Goal: Task Accomplishment & Management: Complete application form

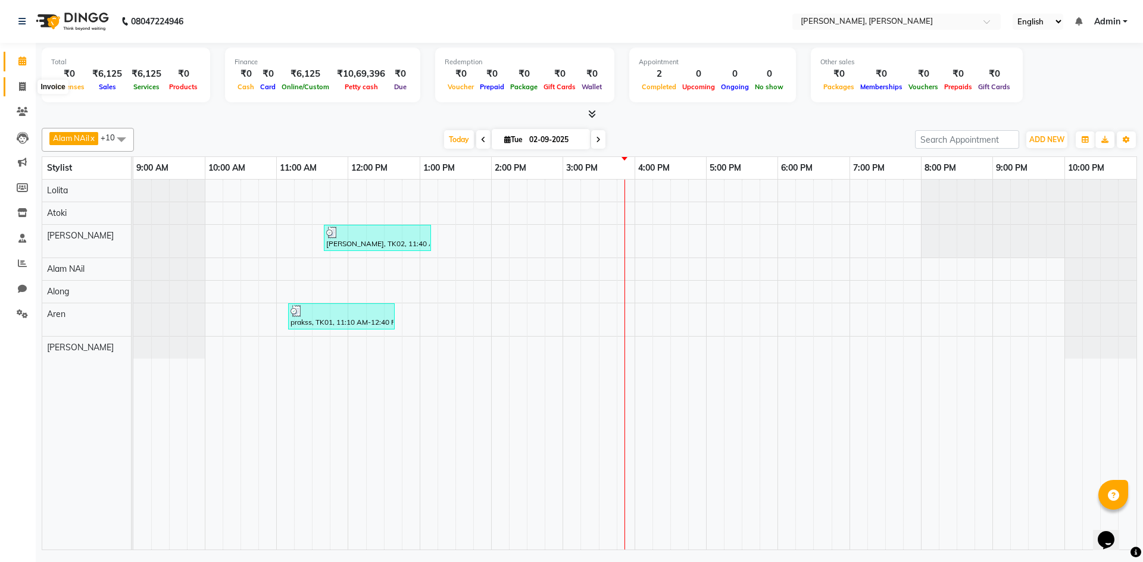
click at [19, 90] on icon at bounding box center [22, 86] width 7 height 9
select select "service"
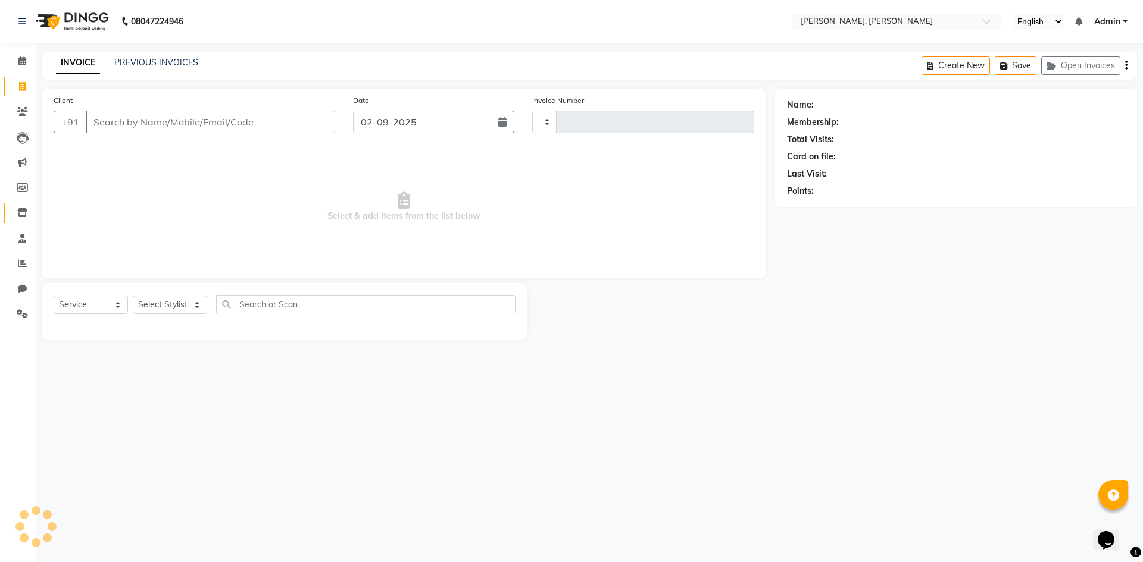
type input "0609"
select select "5264"
click at [187, 307] on select "Select Stylist" at bounding box center [170, 305] width 74 height 18
select select "34979"
click at [133, 296] on select "Select Stylist Alam NAil Along Aren Atoki [PERSON_NAME] [PERSON_NAME]" at bounding box center [170, 305] width 74 height 18
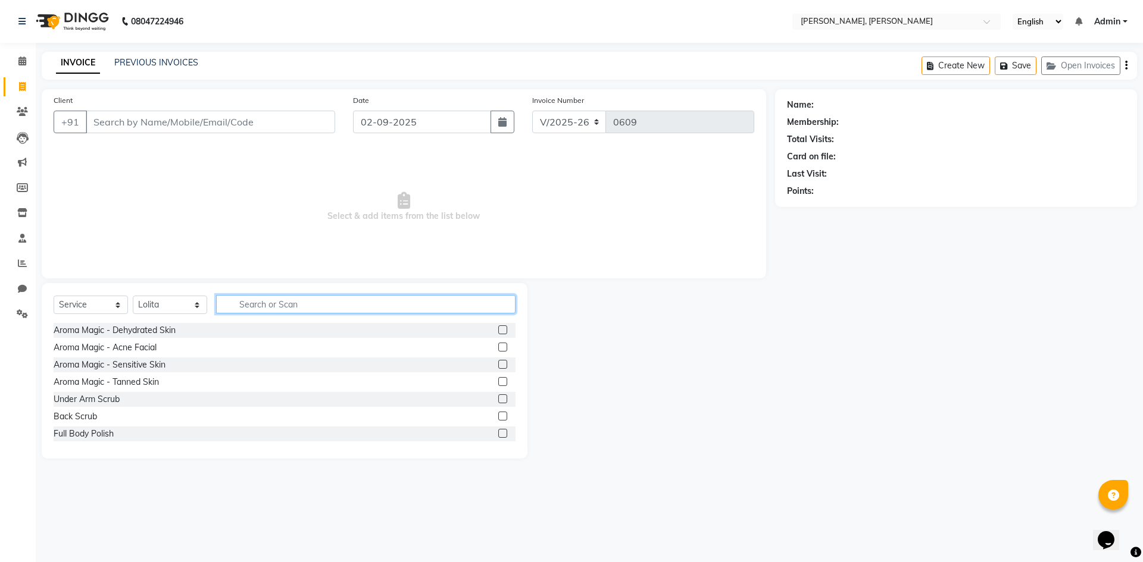
click at [286, 304] on input "text" at bounding box center [365, 304] width 299 height 18
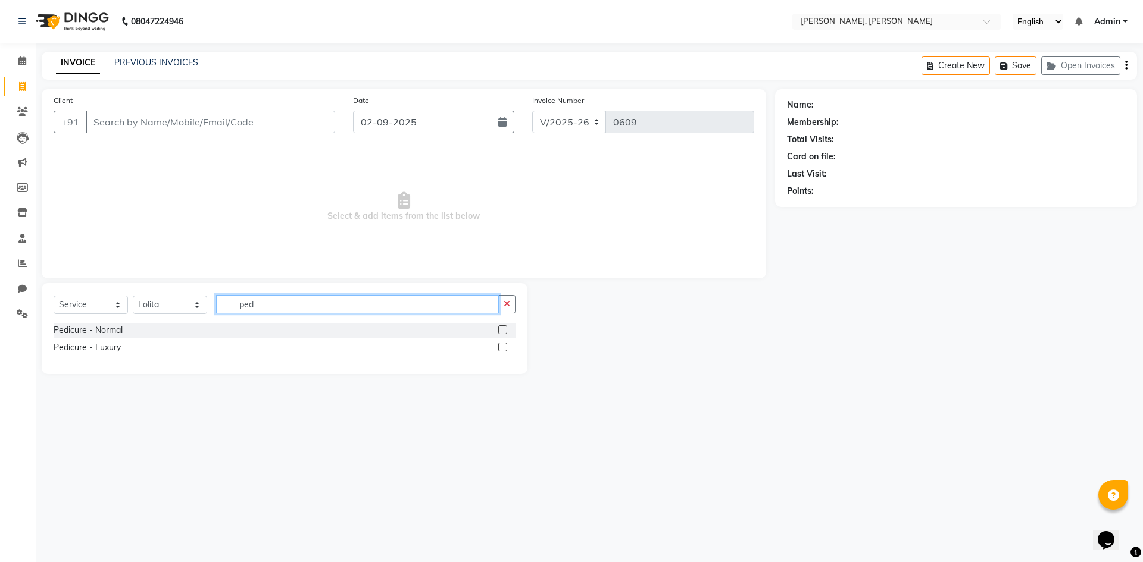
type input "ped"
click at [497, 329] on div "Pedicure - Normal" at bounding box center [285, 330] width 462 height 15
click at [507, 330] on label at bounding box center [502, 330] width 9 height 9
click at [506, 330] on input "checkbox" at bounding box center [502, 331] width 8 height 8
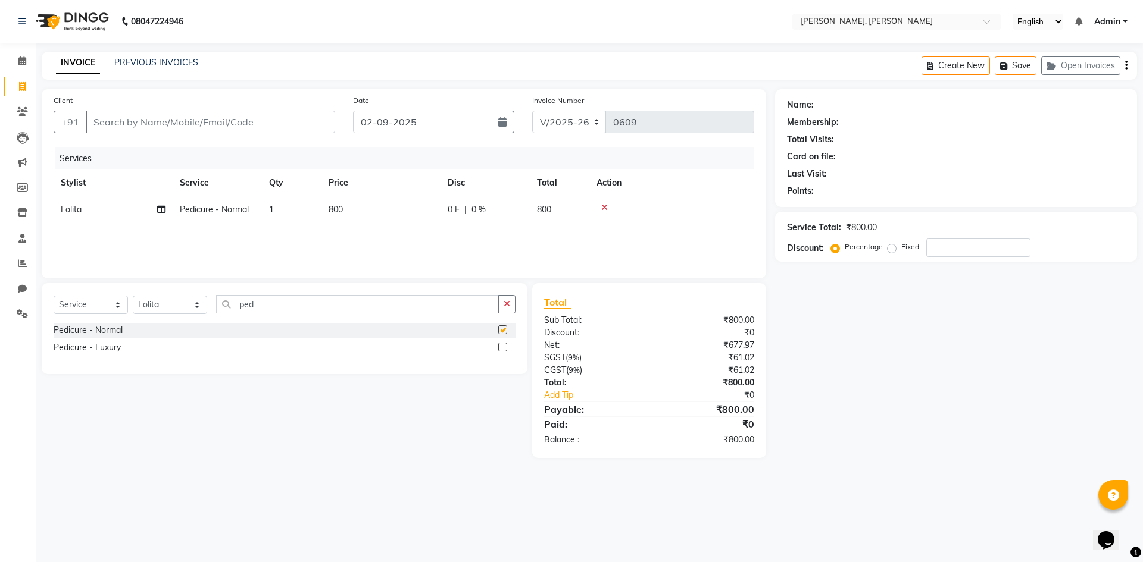
checkbox input "false"
click at [394, 300] on input "ped" at bounding box center [357, 304] width 283 height 18
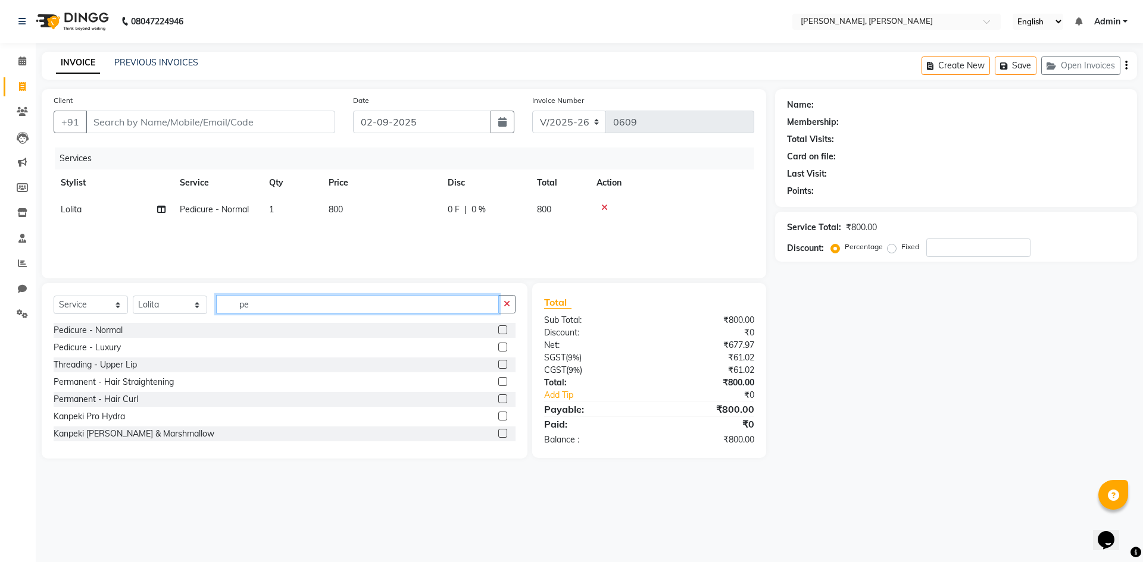
type input "p"
type input "ped"
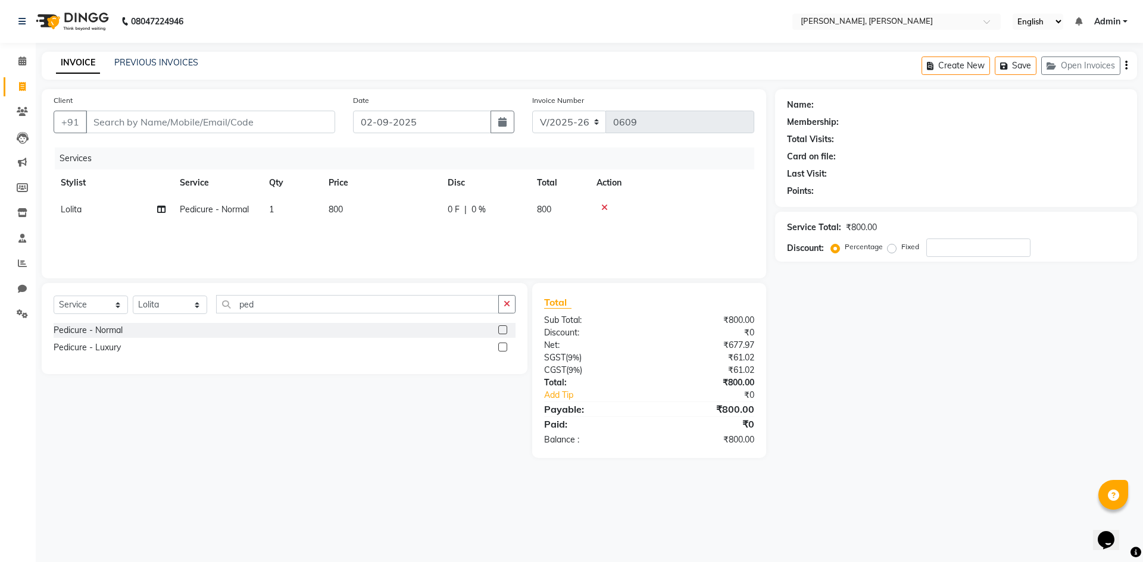
click at [500, 348] on label at bounding box center [502, 347] width 9 height 9
click at [500, 348] on input "checkbox" at bounding box center [502, 348] width 8 height 8
checkbox input "false"
click at [603, 234] on icon at bounding box center [604, 234] width 7 height 8
click at [417, 304] on input "ped" at bounding box center [357, 304] width 283 height 18
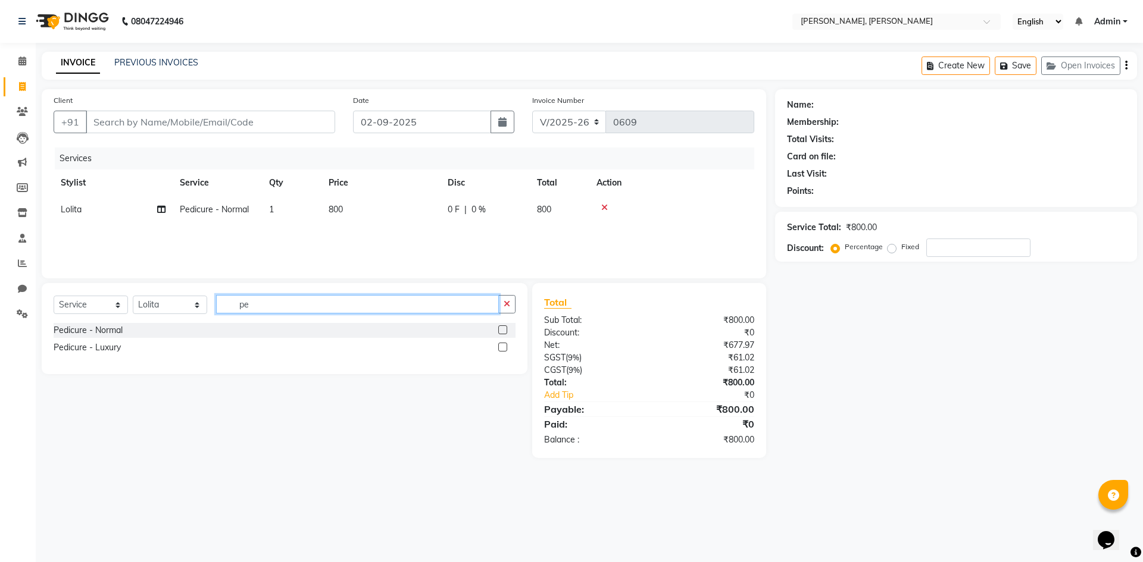
type input "p"
type input "mani"
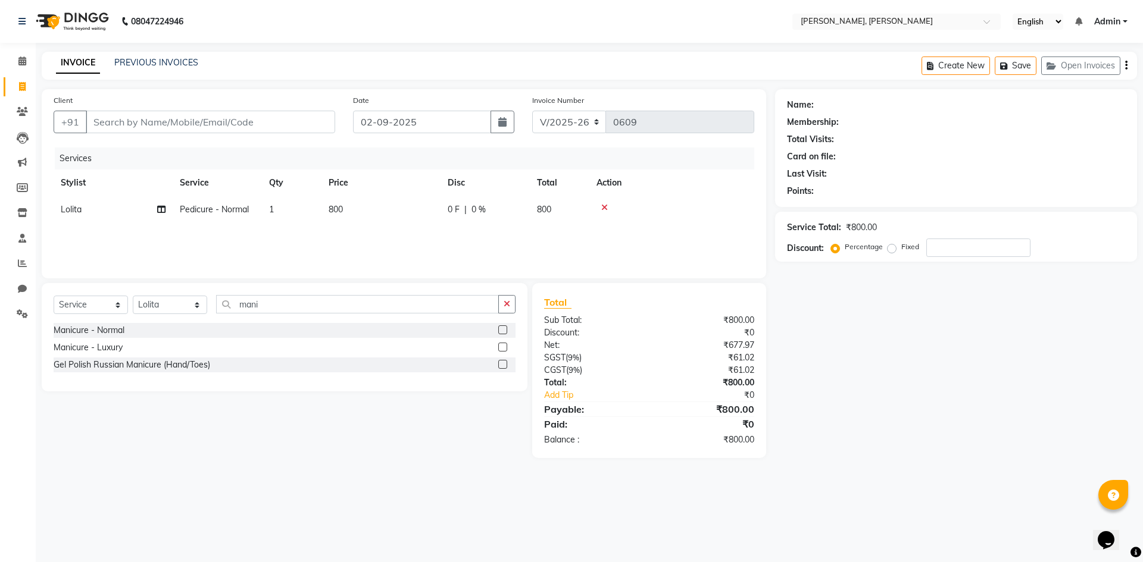
click at [502, 349] on label at bounding box center [502, 347] width 9 height 9
click at [502, 349] on input "checkbox" at bounding box center [502, 348] width 8 height 8
checkbox input "false"
drag, startPoint x: 210, startPoint y: 122, endPoint x: 249, endPoint y: 176, distance: 66.9
click at [234, 158] on div "Client +91 Date [DATE] Invoice Number V/2025 V/[PHONE_NUMBER] Services Stylist …" at bounding box center [404, 183] width 724 height 189
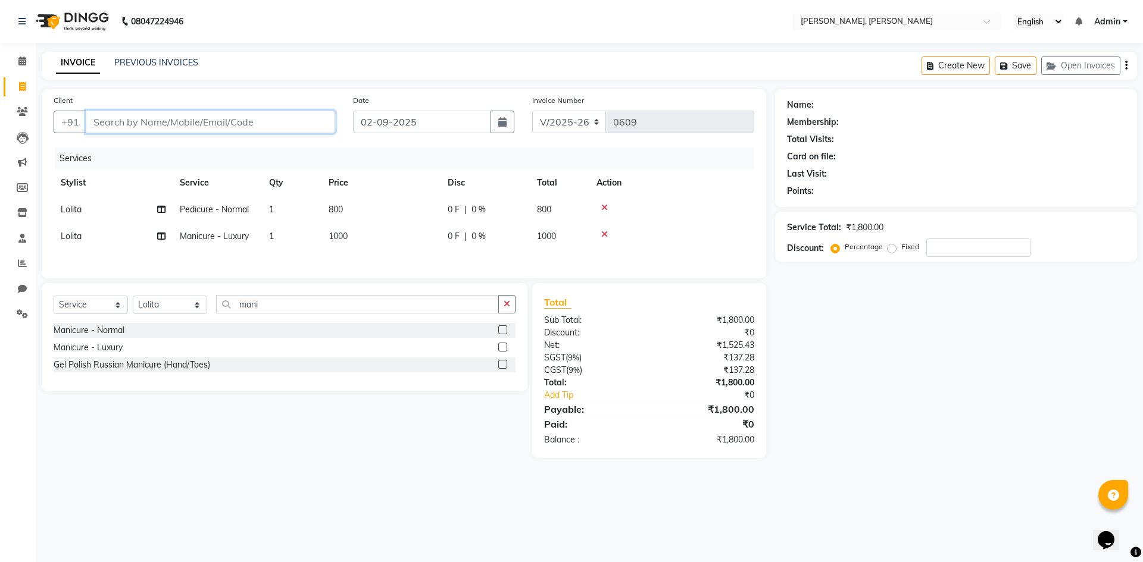
type input "7"
type input "0"
type input "7005536946"
click at [314, 121] on span "Add Client" at bounding box center [304, 122] width 47 height 12
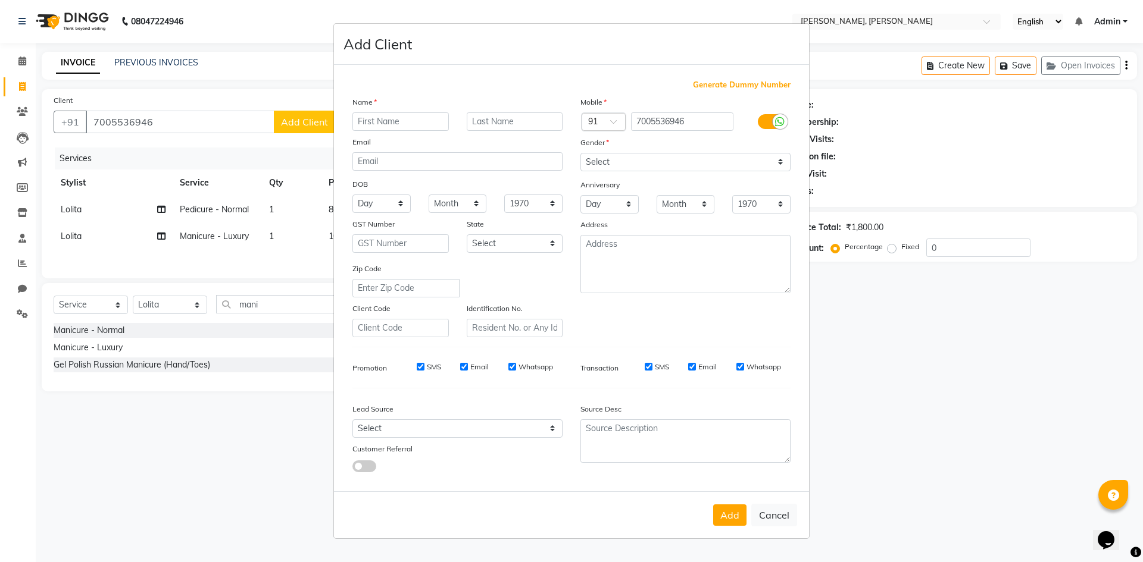
click at [421, 124] on input "text" at bounding box center [400, 121] width 96 height 18
type input "achun"
click at [779, 161] on select "Select [DEMOGRAPHIC_DATA] [DEMOGRAPHIC_DATA] Other Prefer Not To Say" at bounding box center [685, 162] width 210 height 18
select select "[DEMOGRAPHIC_DATA]"
click at [580, 153] on select "Select [DEMOGRAPHIC_DATA] [DEMOGRAPHIC_DATA] Other Prefer Not To Say" at bounding box center [685, 162] width 210 height 18
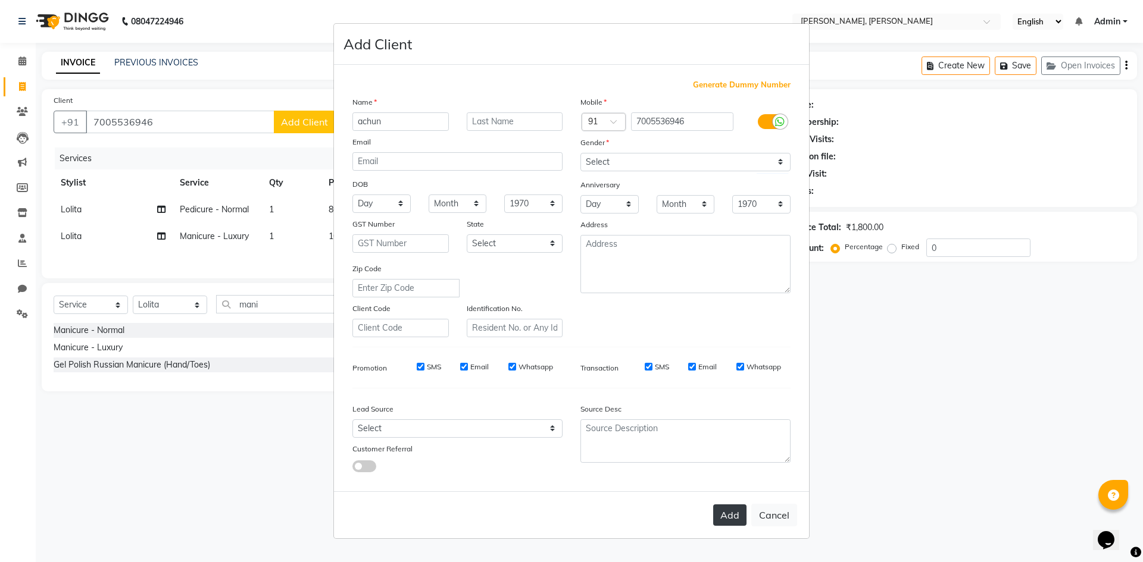
click at [733, 514] on button "Add" at bounding box center [729, 515] width 33 height 21
select select
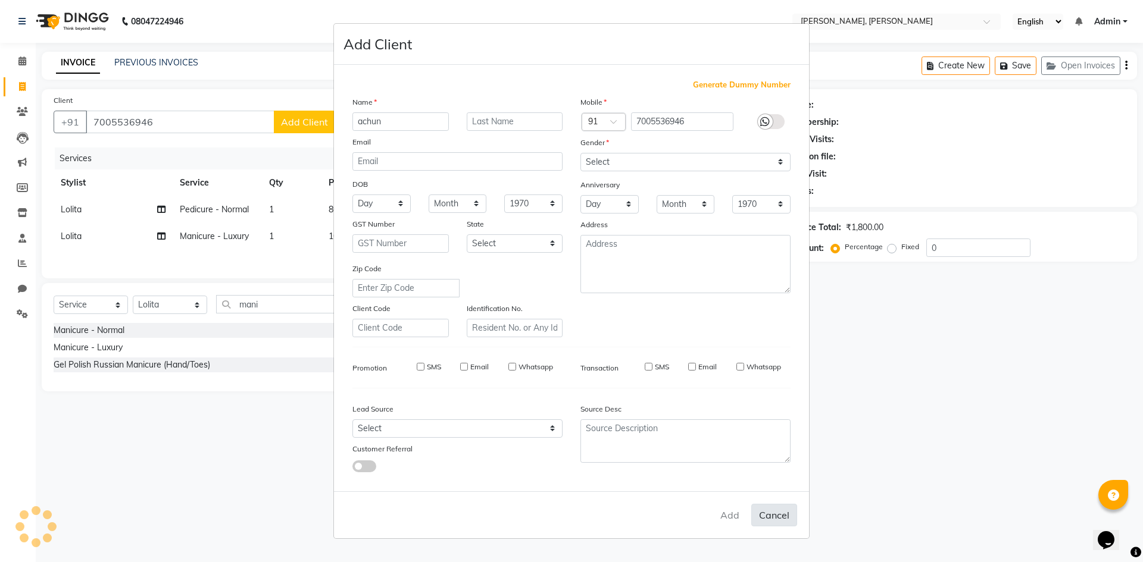
select select
checkbox input "false"
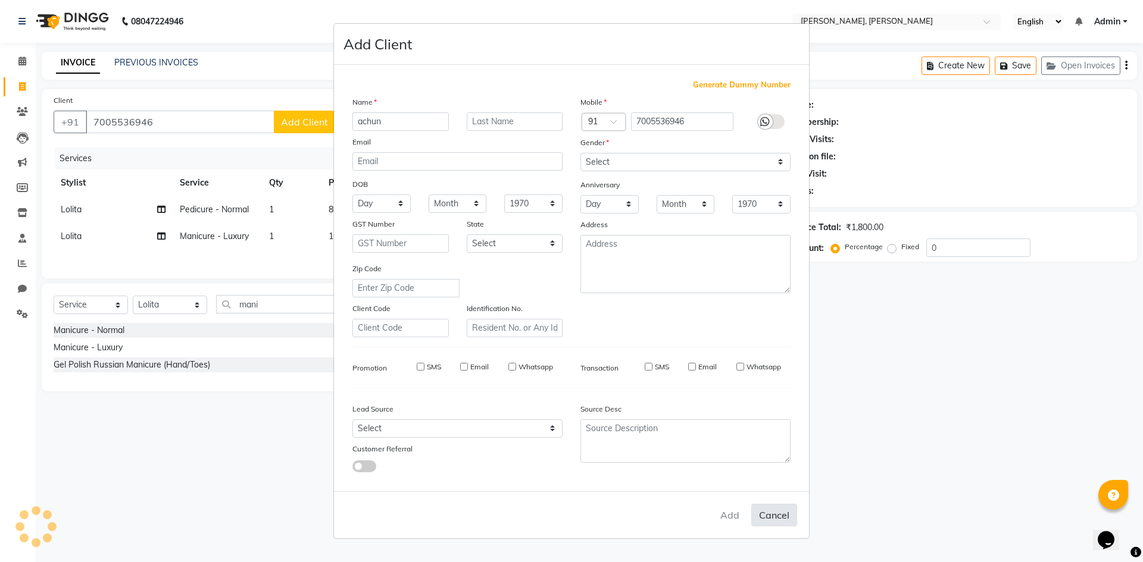
checkbox input "false"
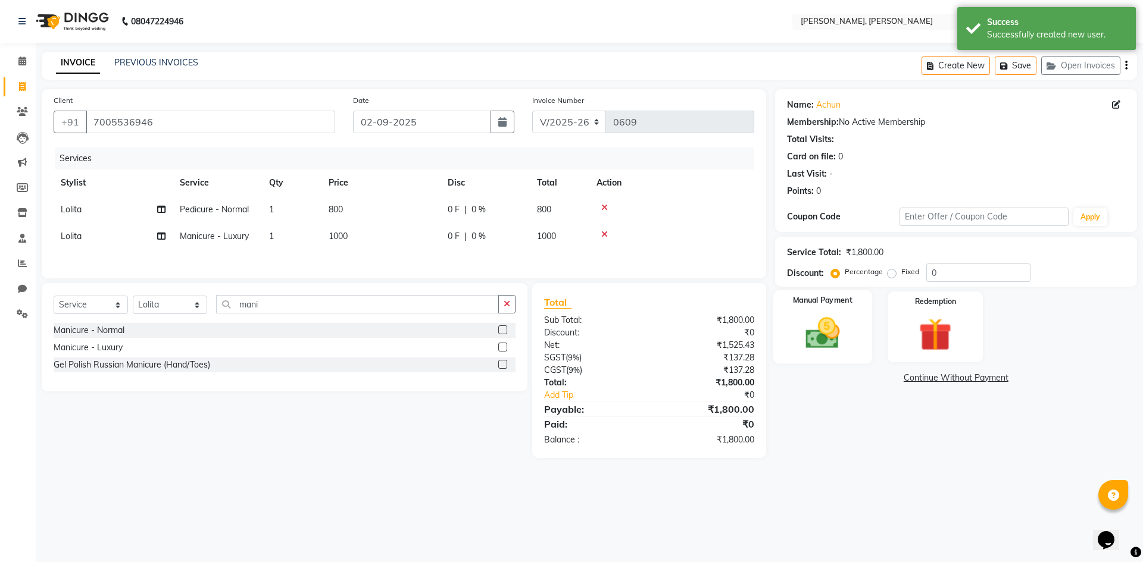
drag, startPoint x: 825, startPoint y: 377, endPoint x: 864, endPoint y: 309, distance: 78.6
click at [838, 357] on div "Name: Achun Membership: No Active Membership Total Visits: Card on file: 0 Last…" at bounding box center [960, 273] width 371 height 369
drag, startPoint x: 807, startPoint y: 457, endPoint x: 837, endPoint y: 311, distance: 148.5
click at [815, 451] on div "Name: Achun Membership: No Active Membership Total Visits: Card on file: 0 Last…" at bounding box center [960, 273] width 371 height 369
click at [834, 317] on div "Manual Payment" at bounding box center [822, 326] width 99 height 73
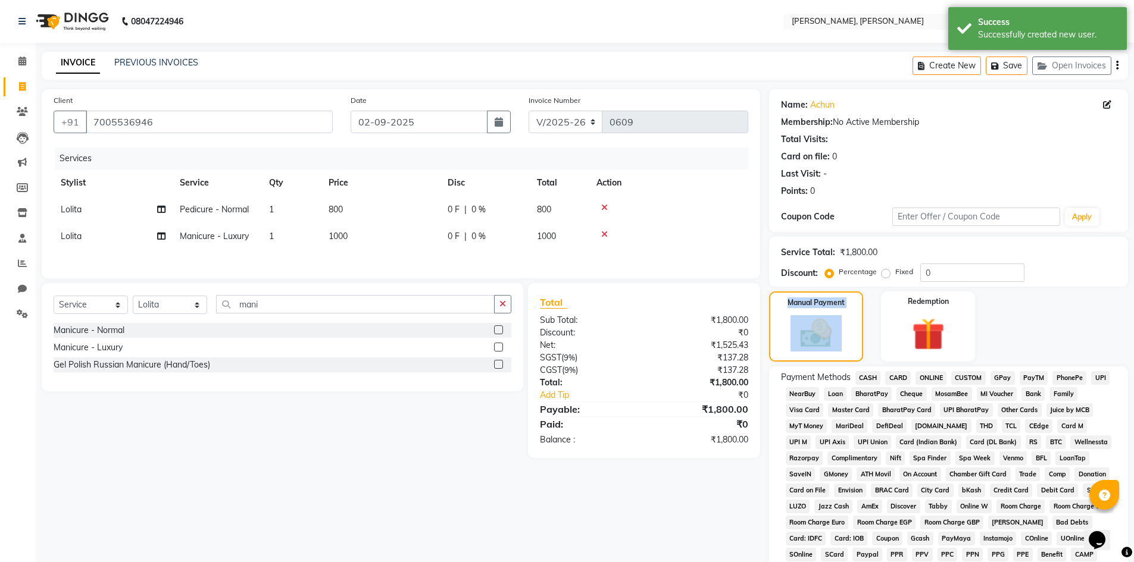
scroll to position [158, 0]
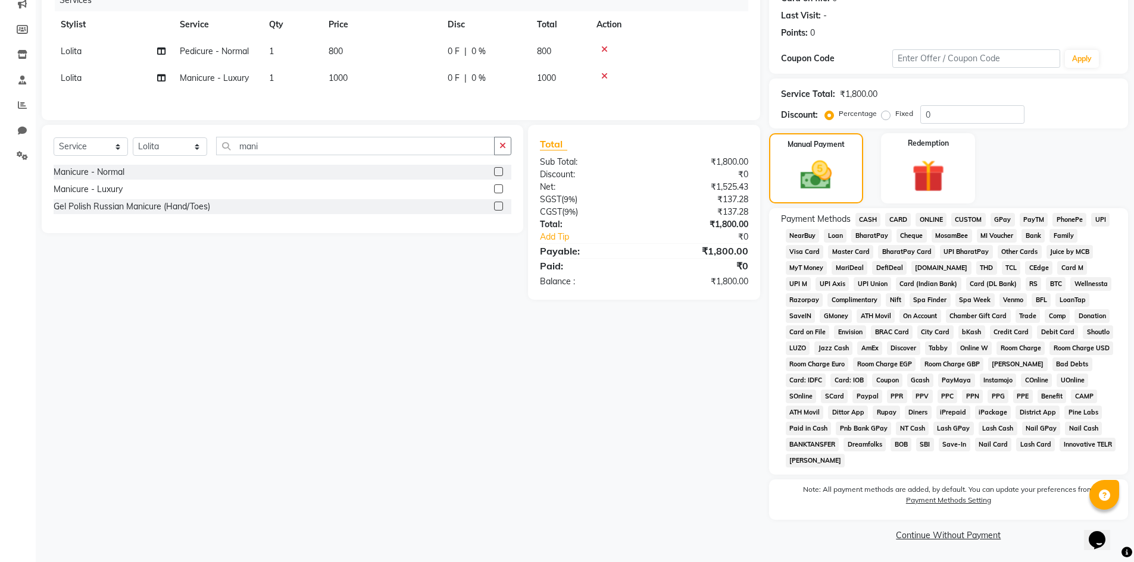
click at [873, 221] on span "CASH" at bounding box center [868, 220] width 26 height 14
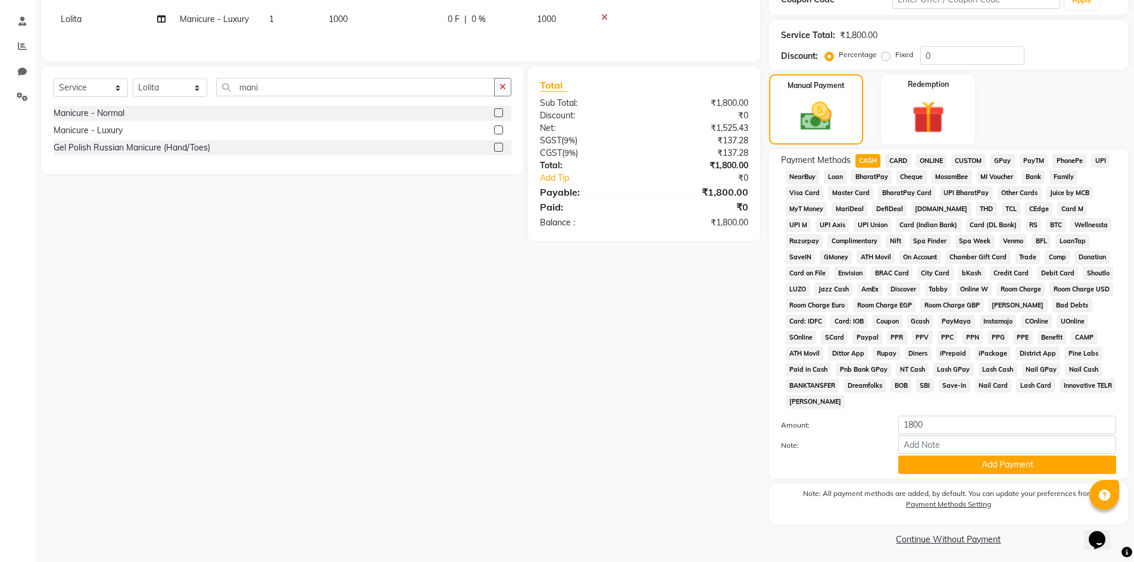
scroll to position [221, 0]
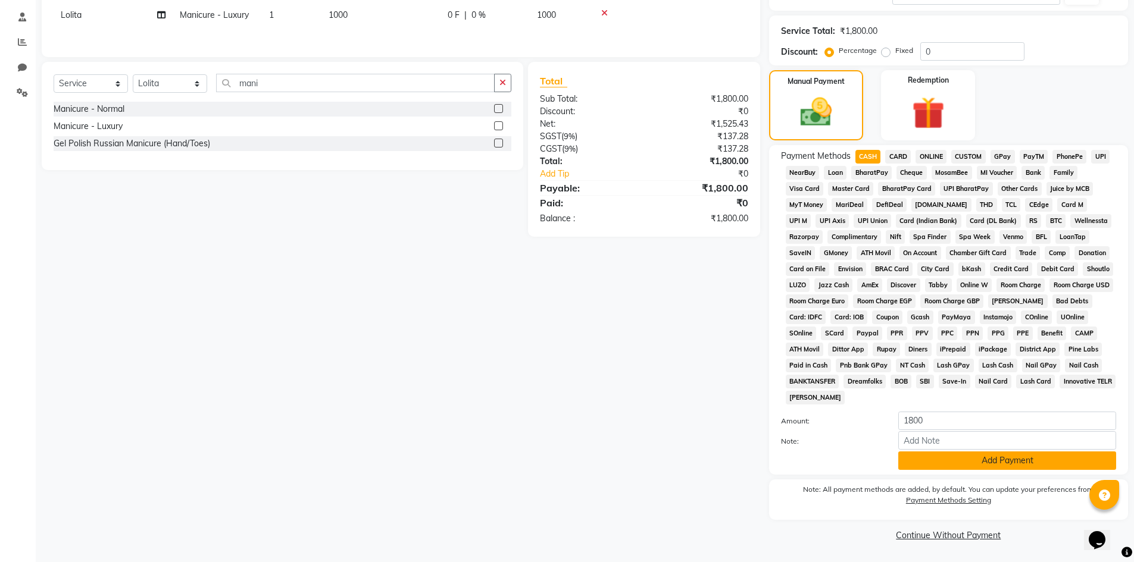
click at [1029, 458] on button "Add Payment" at bounding box center [1007, 461] width 218 height 18
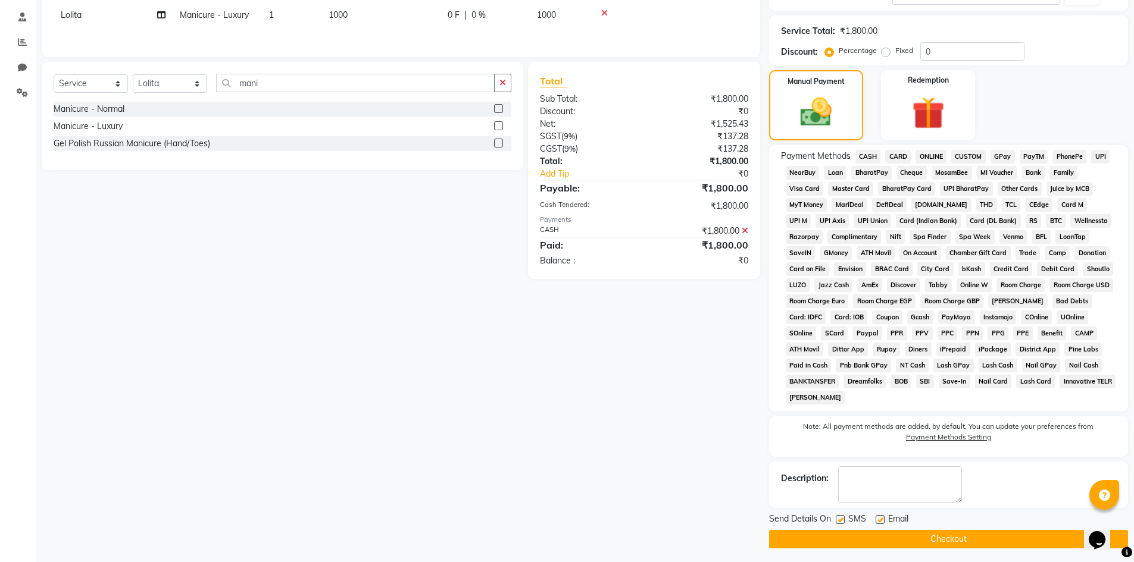
click at [867, 156] on span "CASH" at bounding box center [868, 157] width 26 height 14
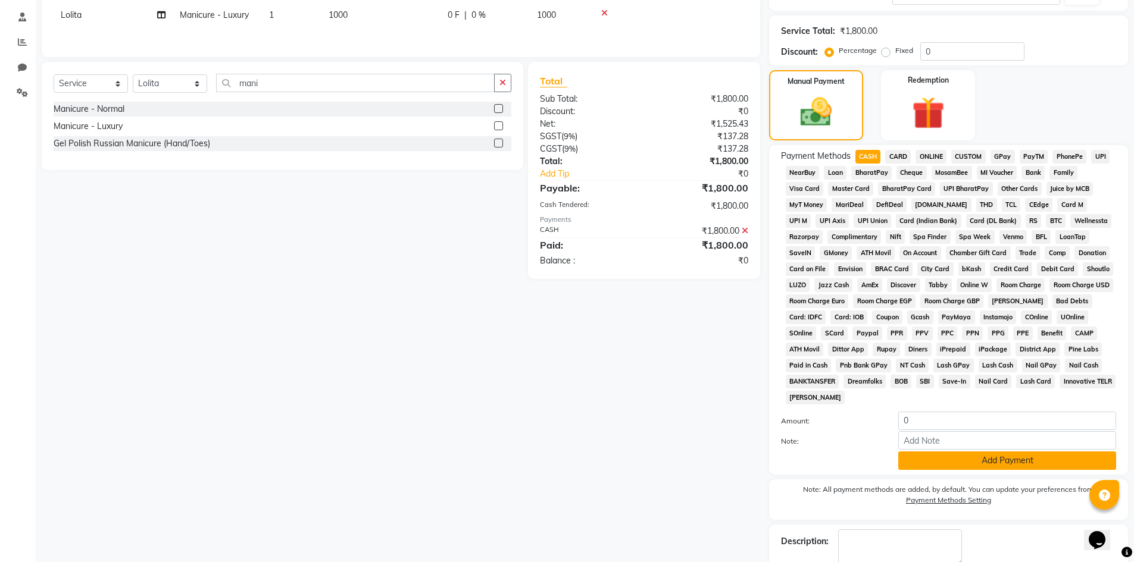
click at [1009, 458] on button "Add Payment" at bounding box center [1007, 461] width 218 height 18
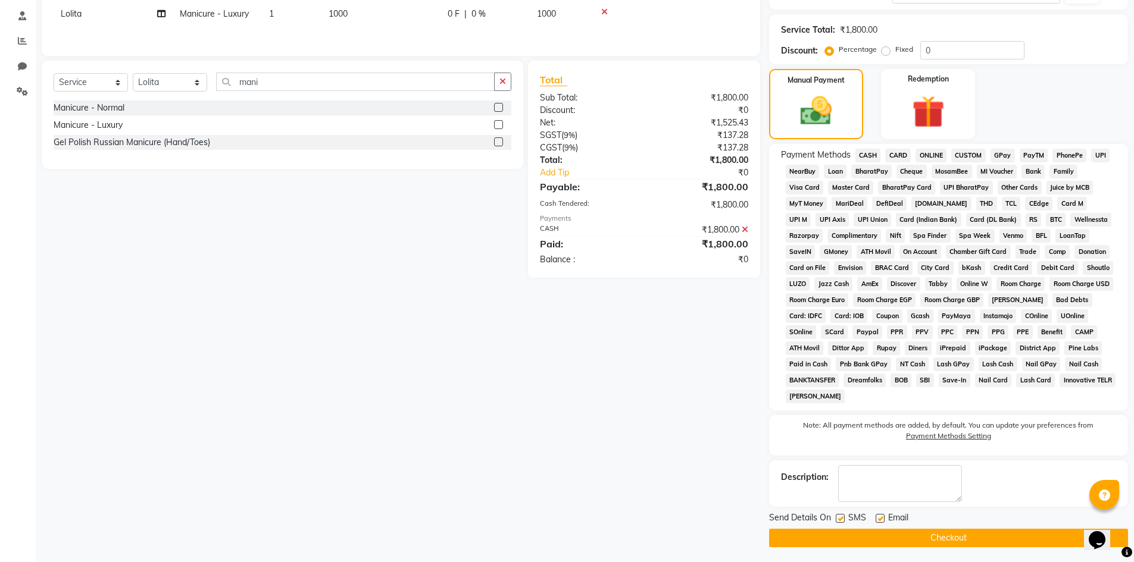
scroll to position [226, 0]
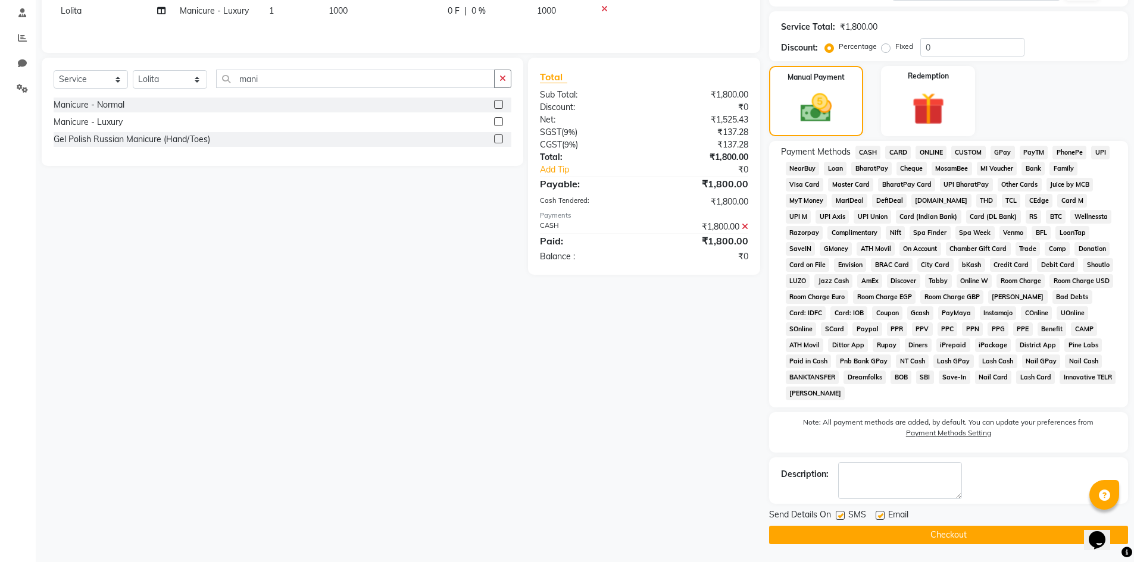
click at [955, 532] on button "Checkout" at bounding box center [948, 535] width 359 height 18
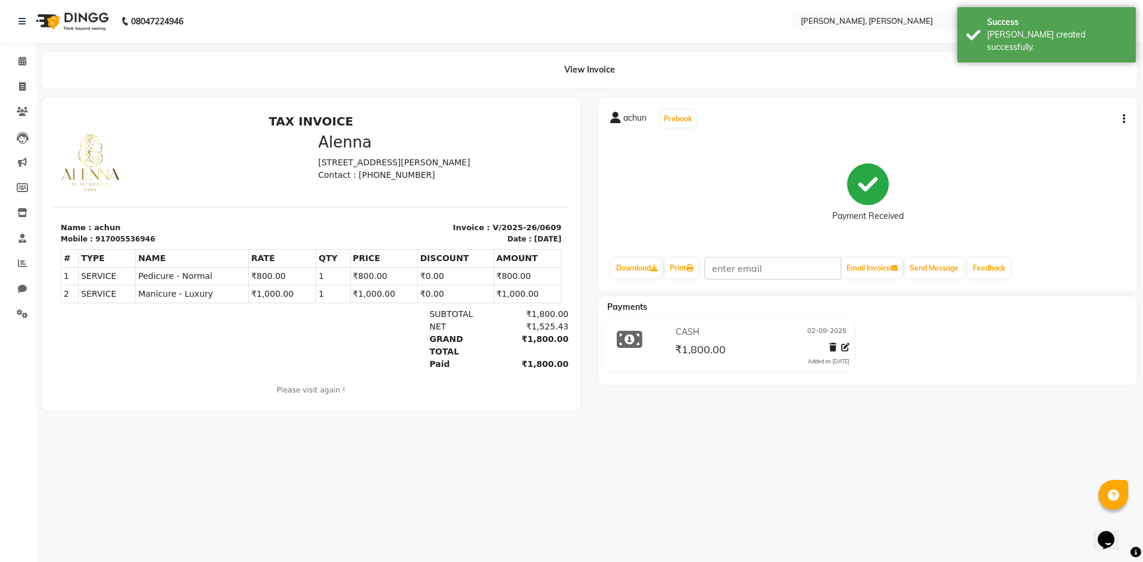
select select "service"
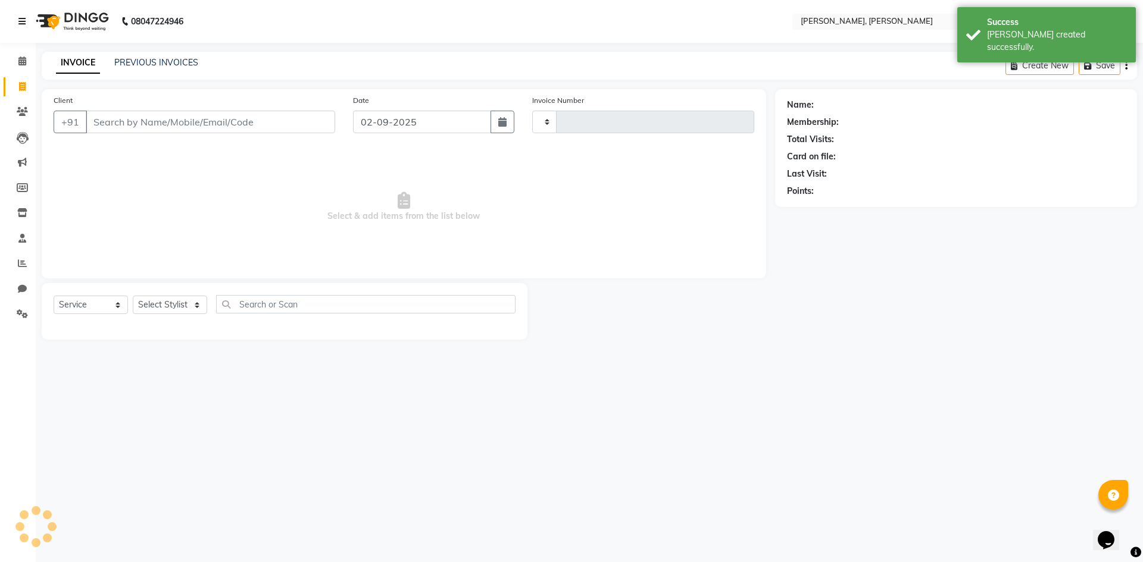
type input "0610"
select select "5264"
click at [221, 118] on input "Client" at bounding box center [210, 122] width 249 height 23
click at [118, 307] on select "Select Service Product Membership Package Voucher Prepaid Gift Card" at bounding box center [91, 305] width 74 height 18
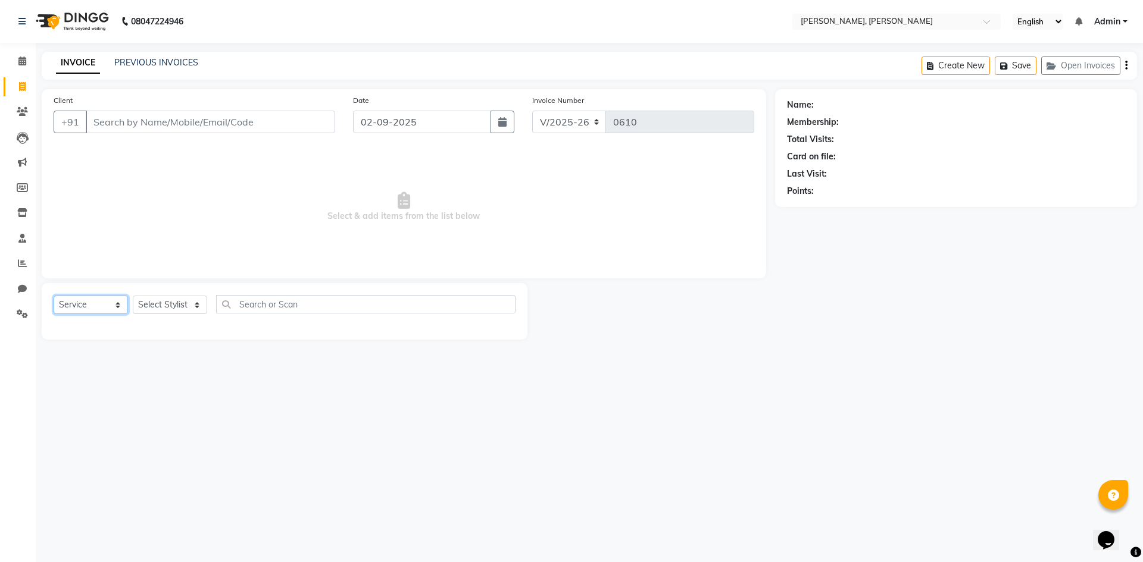
click at [54, 296] on select "Select Service Product Membership Package Voucher Prepaid Gift Card" at bounding box center [91, 305] width 74 height 18
click at [199, 301] on select "Select Stylist Alam NAil Along Aren Atoki [PERSON_NAME] [PERSON_NAME]" at bounding box center [170, 305] width 74 height 18
select select "62588"
click at [133, 296] on select "Select Stylist Alam NAil Along Aren Atoki [PERSON_NAME] [PERSON_NAME]" at bounding box center [170, 305] width 74 height 18
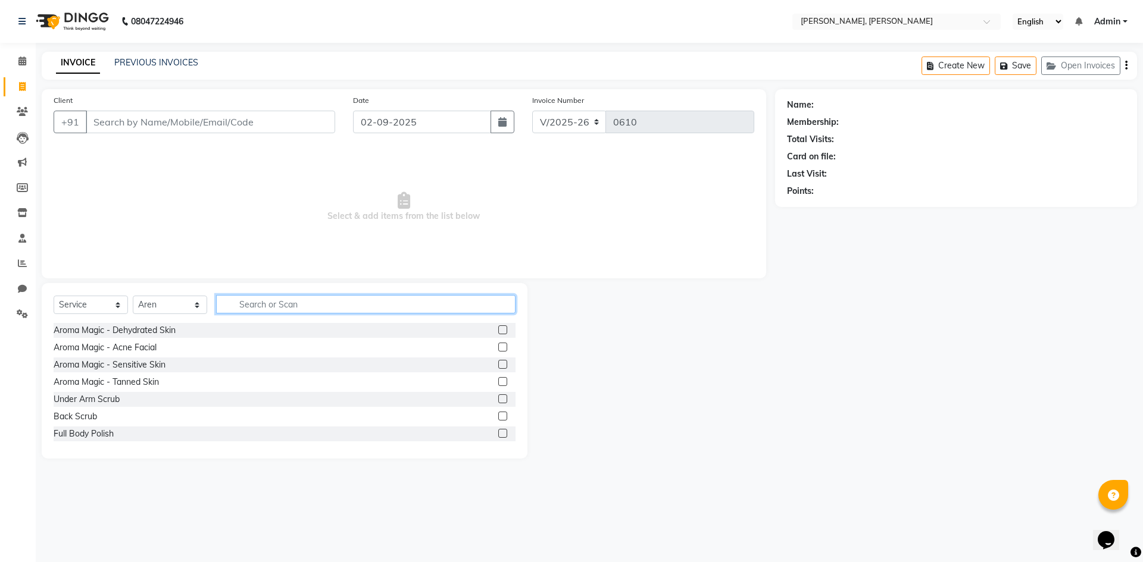
drag, startPoint x: 261, startPoint y: 304, endPoint x: 489, endPoint y: 373, distance: 238.2
click at [263, 305] on input "text" at bounding box center [365, 304] width 299 height 18
type input "arom"
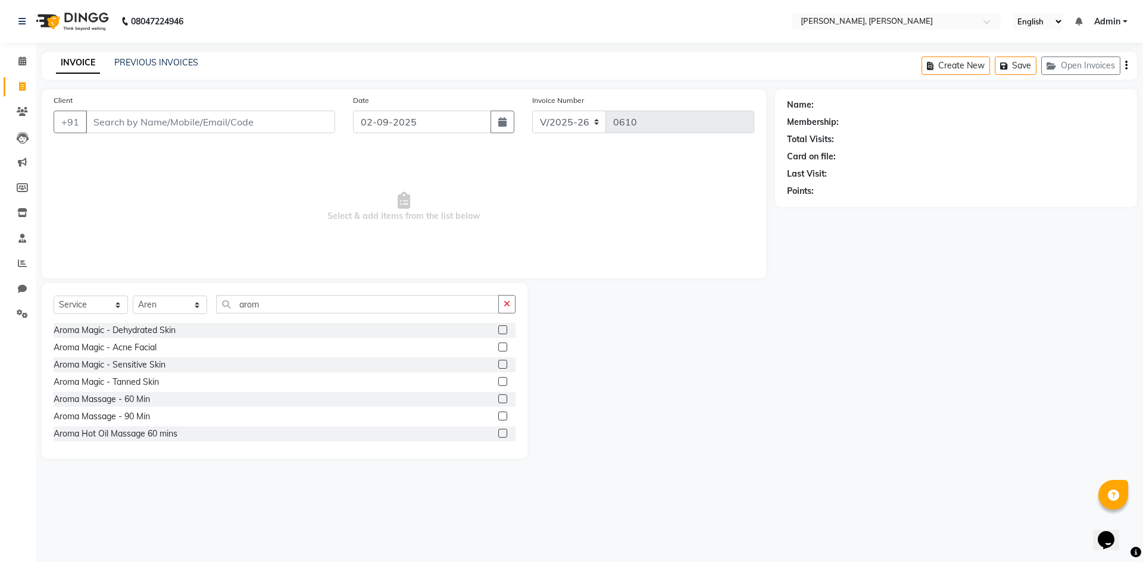
click at [498, 333] on label at bounding box center [502, 330] width 9 height 9
click at [498, 333] on input "checkbox" at bounding box center [502, 331] width 8 height 8
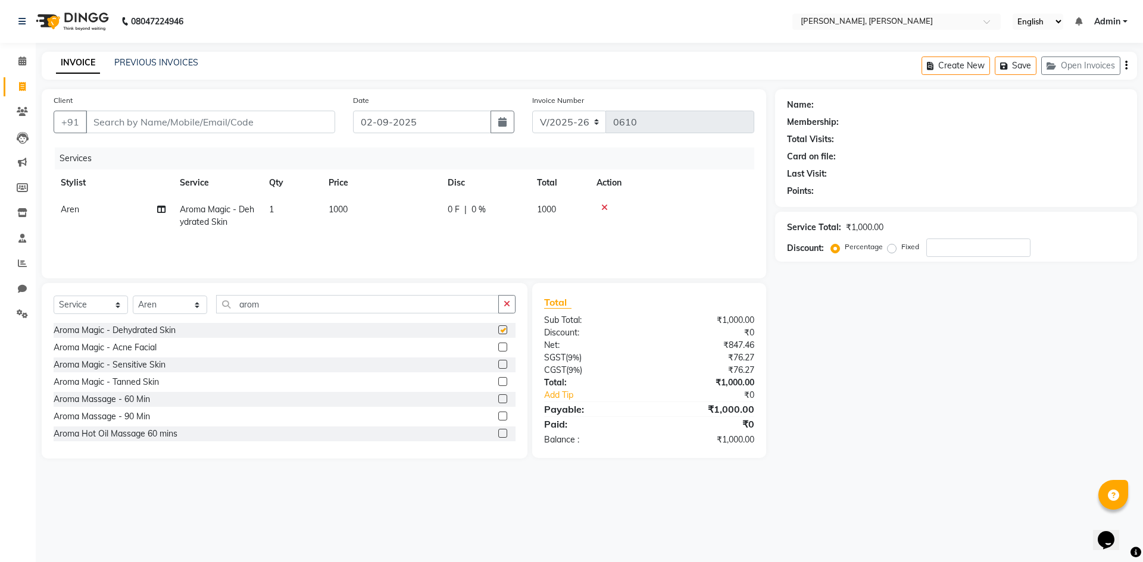
checkbox input "false"
click at [289, 122] on input "Client" at bounding box center [210, 122] width 249 height 23
drag, startPoint x: 276, startPoint y: 306, endPoint x: 379, endPoint y: 339, distance: 107.7
click at [291, 308] on input "arom" at bounding box center [357, 304] width 283 height 18
click at [196, 305] on select "Select Stylist Alam NAil Along Aren Atoki [PERSON_NAME] [PERSON_NAME]" at bounding box center [170, 305] width 74 height 18
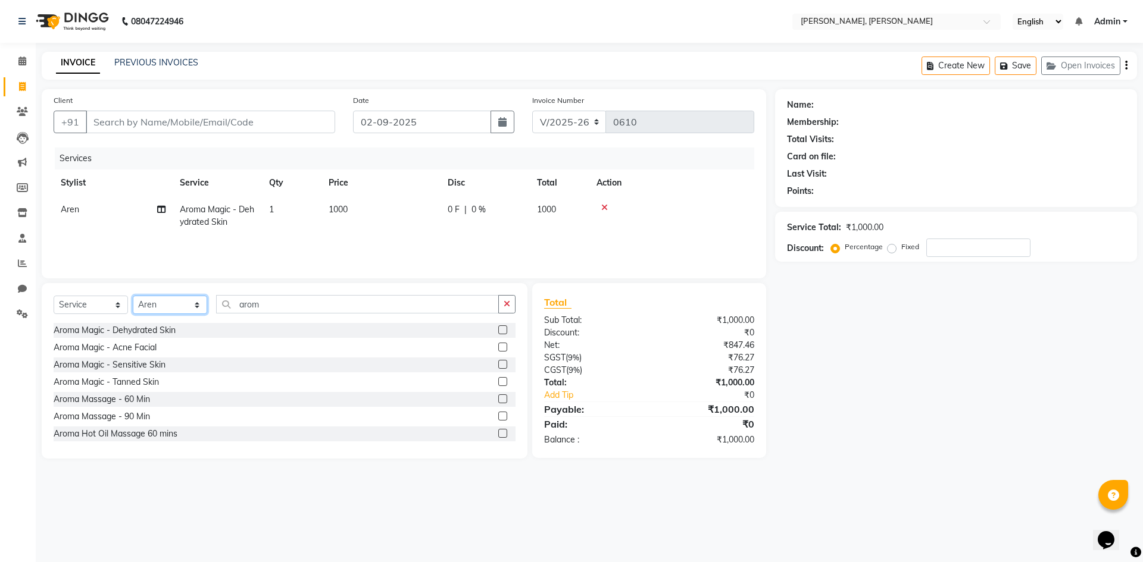
select select "34979"
click at [133, 296] on select "Select Stylist Alam NAil Along Aren Atoki [PERSON_NAME] [PERSON_NAME]" at bounding box center [170, 305] width 74 height 18
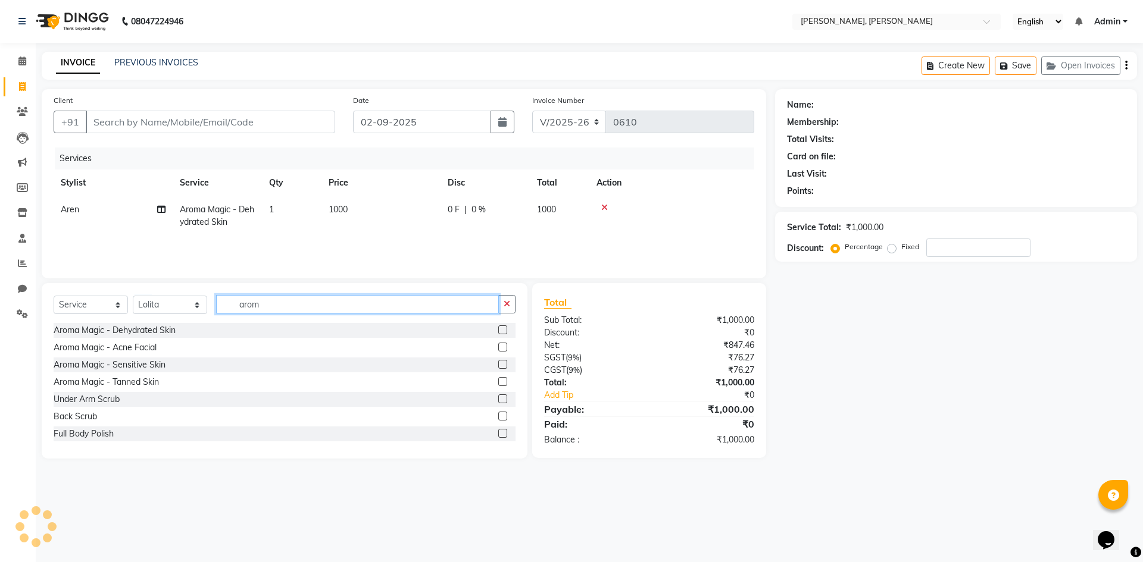
drag, startPoint x: 270, startPoint y: 305, endPoint x: 370, endPoint y: 325, distance: 101.9
click at [278, 308] on input "arom" at bounding box center [357, 304] width 283 height 18
type input "a"
type input "eye"
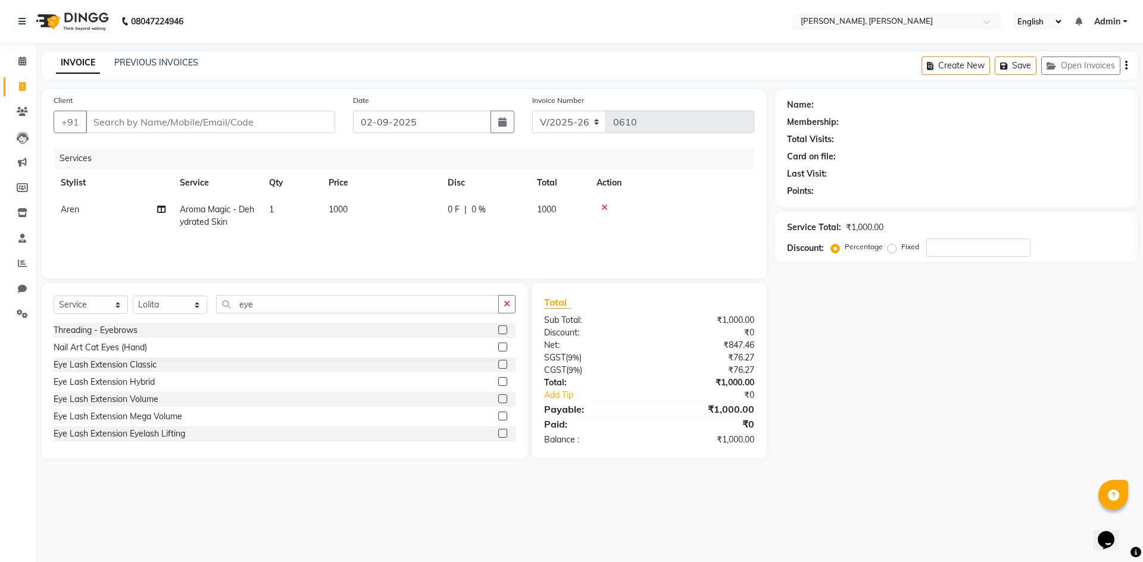
click at [498, 329] on label at bounding box center [502, 330] width 9 height 9
click at [498, 329] on input "checkbox" at bounding box center [502, 331] width 8 height 8
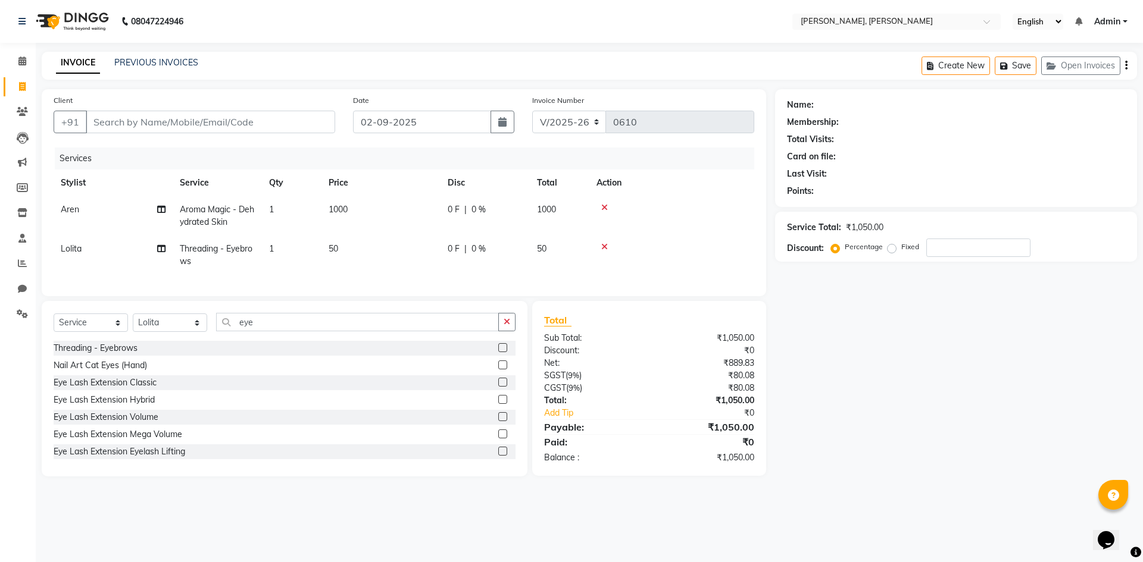
click at [498, 352] on label at bounding box center [502, 347] width 9 height 9
click at [498, 352] on input "checkbox" at bounding box center [502, 349] width 8 height 8
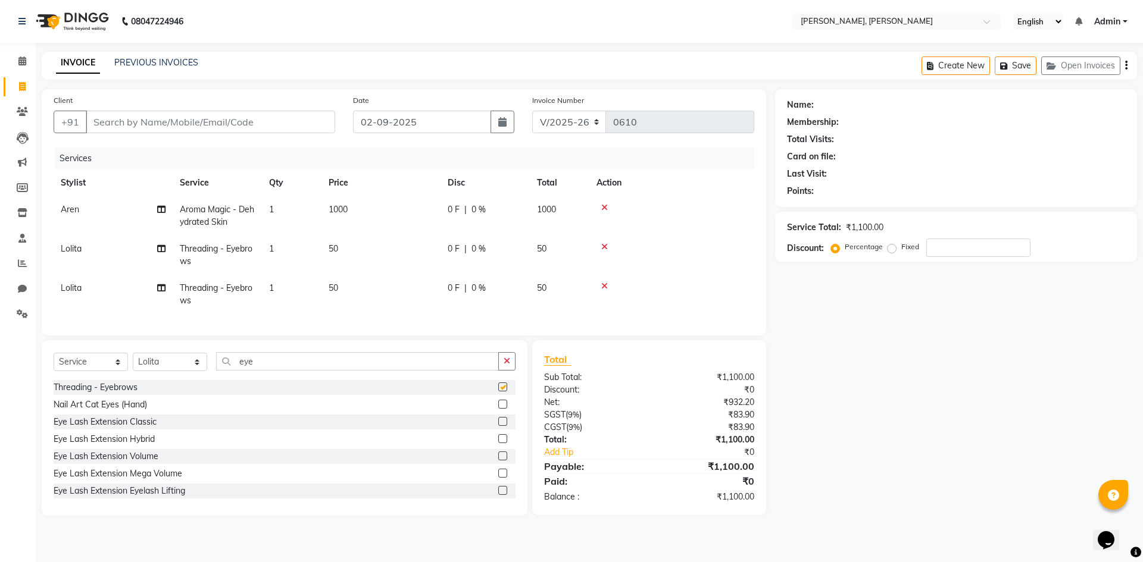
checkbox input "false"
click at [273, 371] on input "eye" at bounding box center [357, 361] width 283 height 18
type input "e"
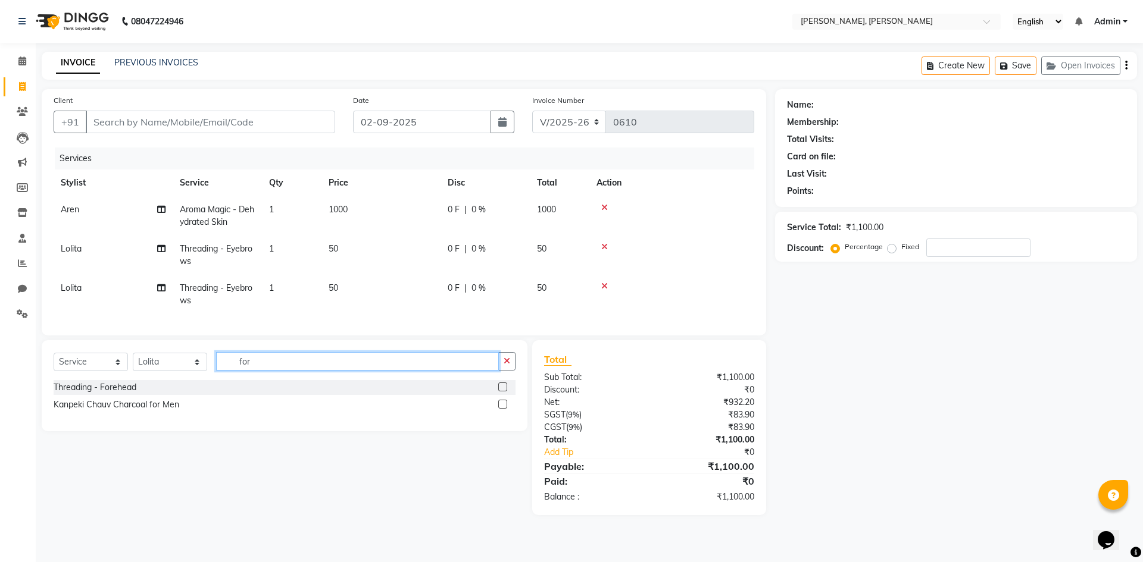
type input "for"
click at [504, 392] on label at bounding box center [502, 387] width 9 height 9
click at [504, 392] on input "checkbox" at bounding box center [502, 388] width 8 height 8
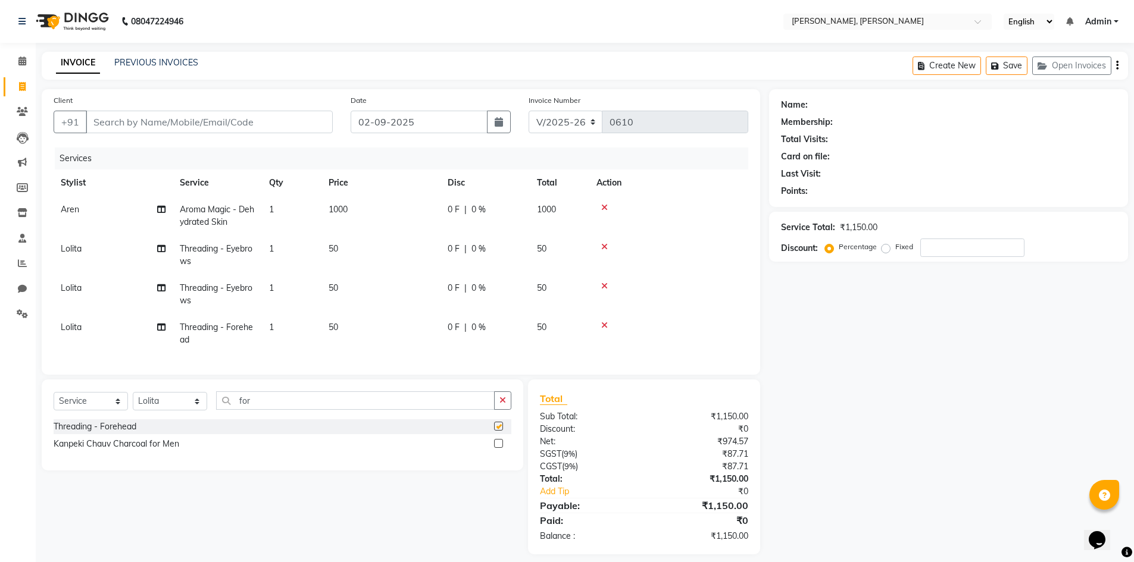
checkbox input "false"
click at [430, 410] on input "for" at bounding box center [355, 401] width 279 height 18
type input "f"
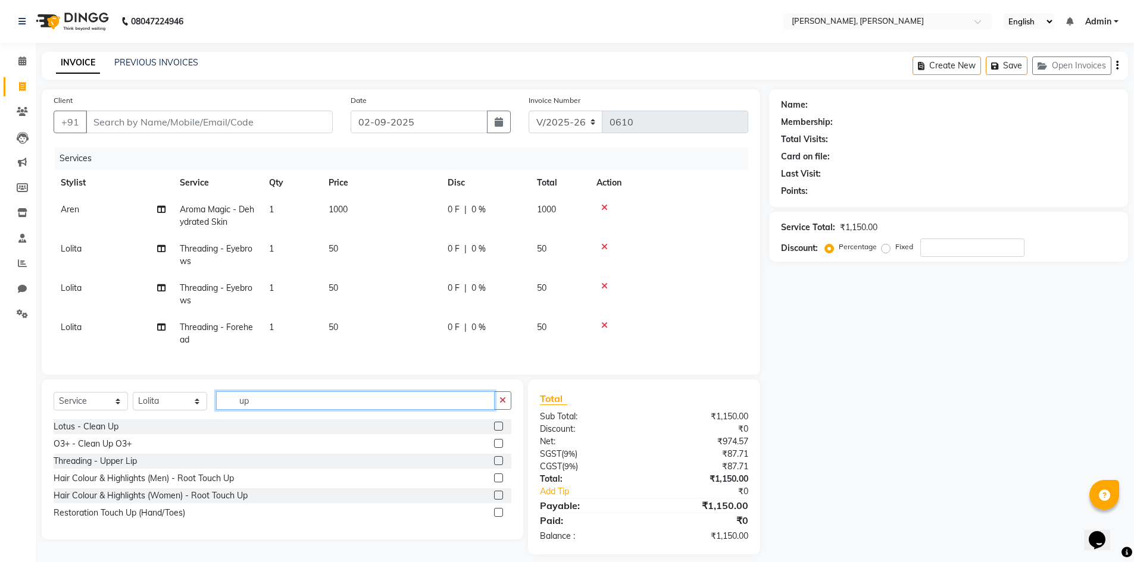
type input "up"
click at [498, 465] on label at bounding box center [498, 461] width 9 height 9
click at [498, 465] on input "checkbox" at bounding box center [498, 462] width 8 height 8
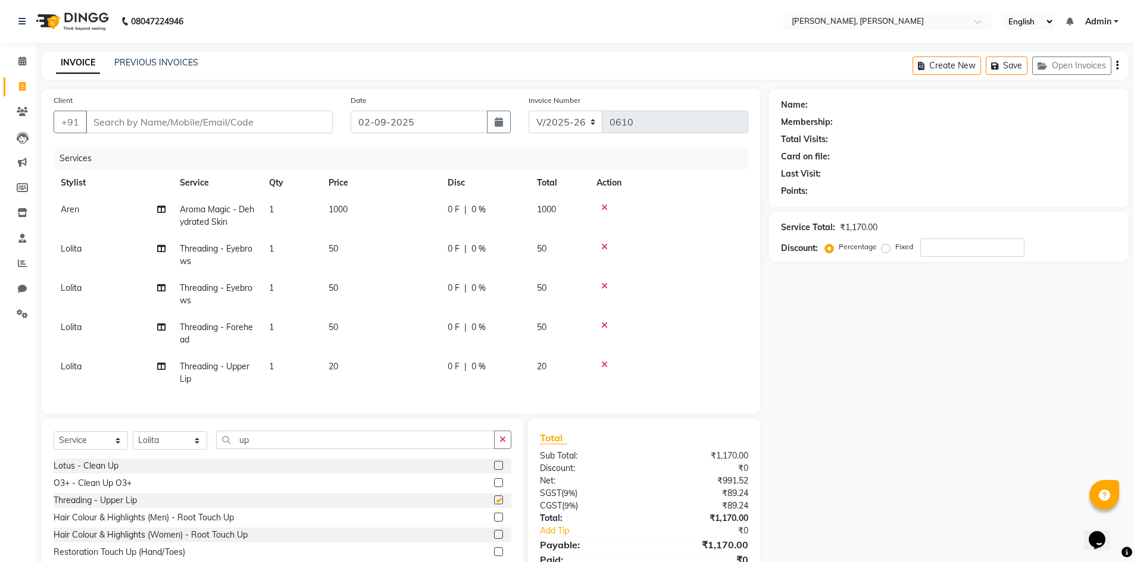
checkbox input "false"
click at [268, 126] on input "Client" at bounding box center [209, 122] width 247 height 23
type input "7"
type input "0"
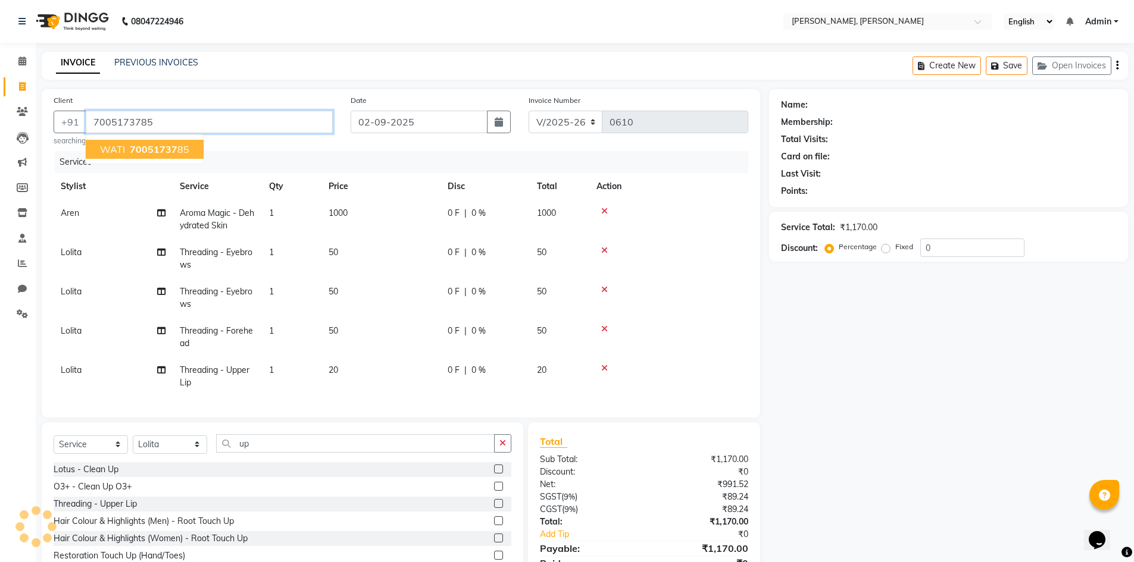
type input "7005173785"
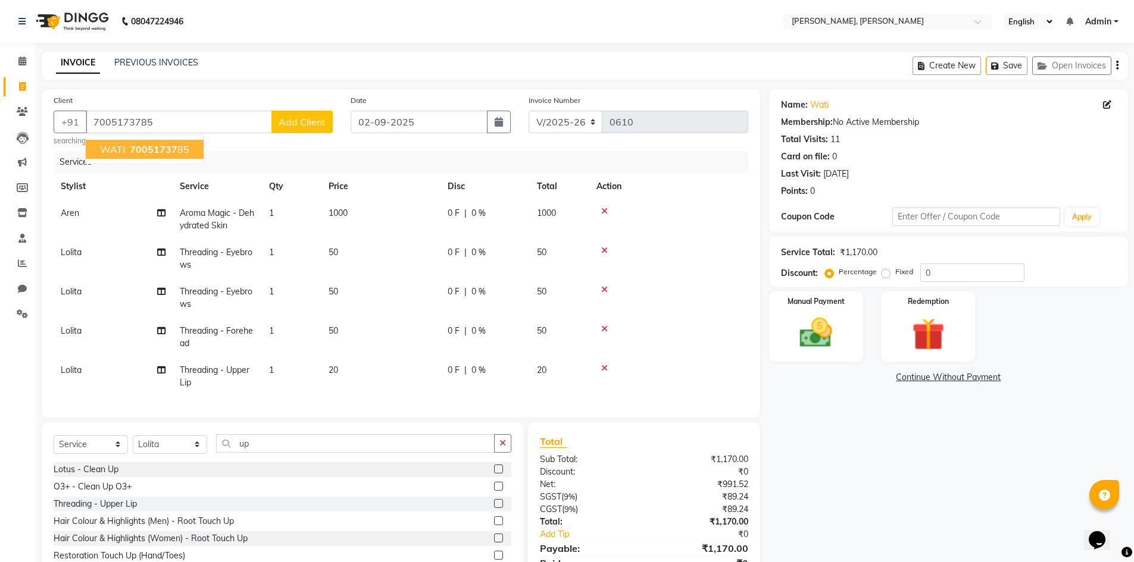
drag, startPoint x: 157, startPoint y: 146, endPoint x: 168, endPoint y: 160, distance: 18.1
click at [158, 148] on span "70051737" at bounding box center [154, 149] width 48 height 12
click at [833, 329] on img at bounding box center [816, 333] width 55 height 39
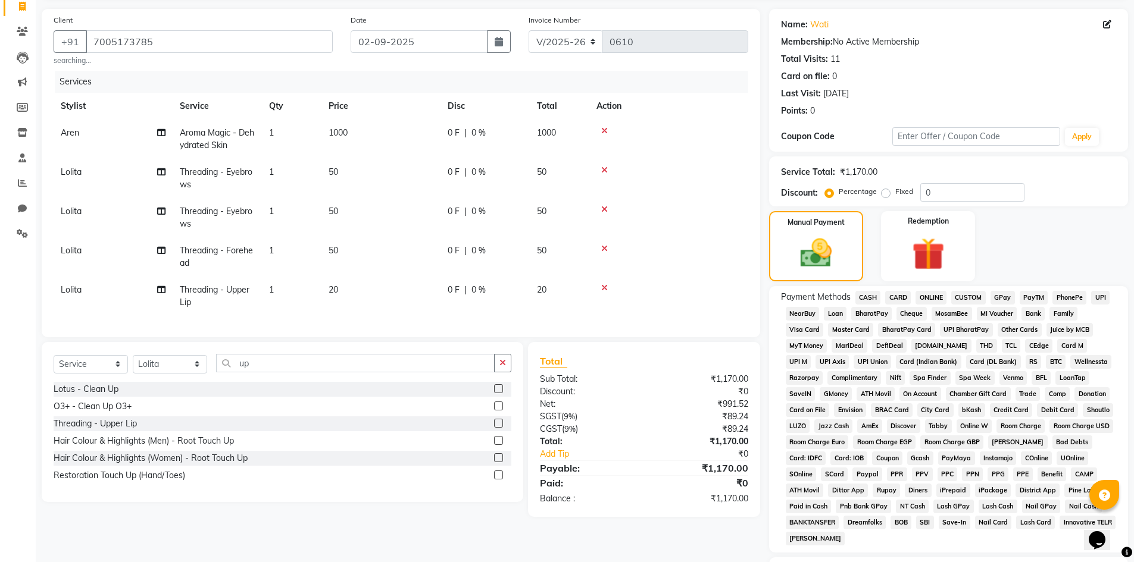
scroll to position [158, 0]
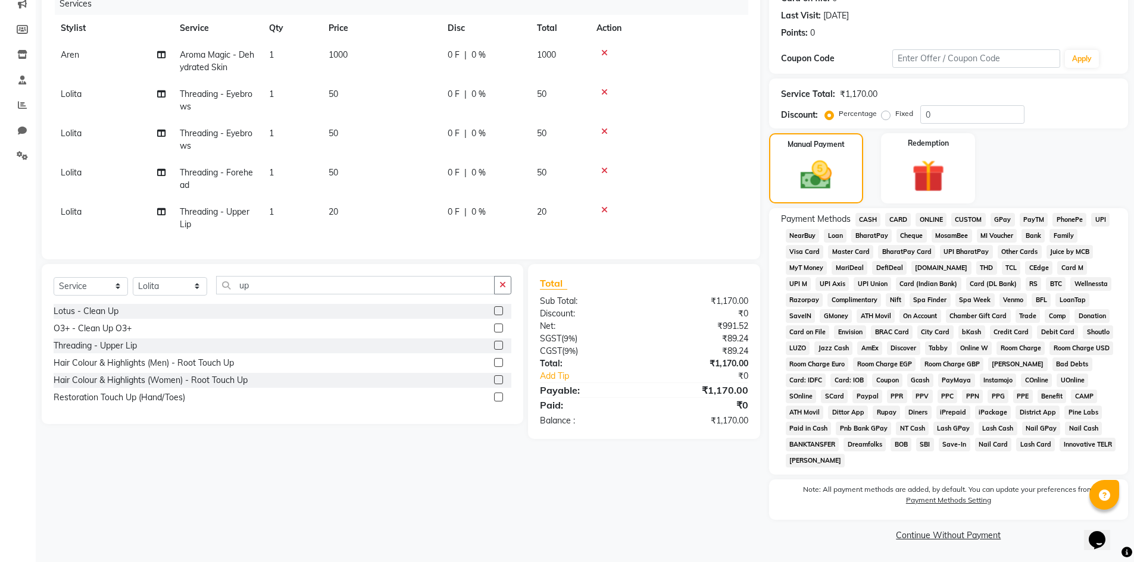
click at [1005, 220] on span "GPay" at bounding box center [1002, 220] width 24 height 14
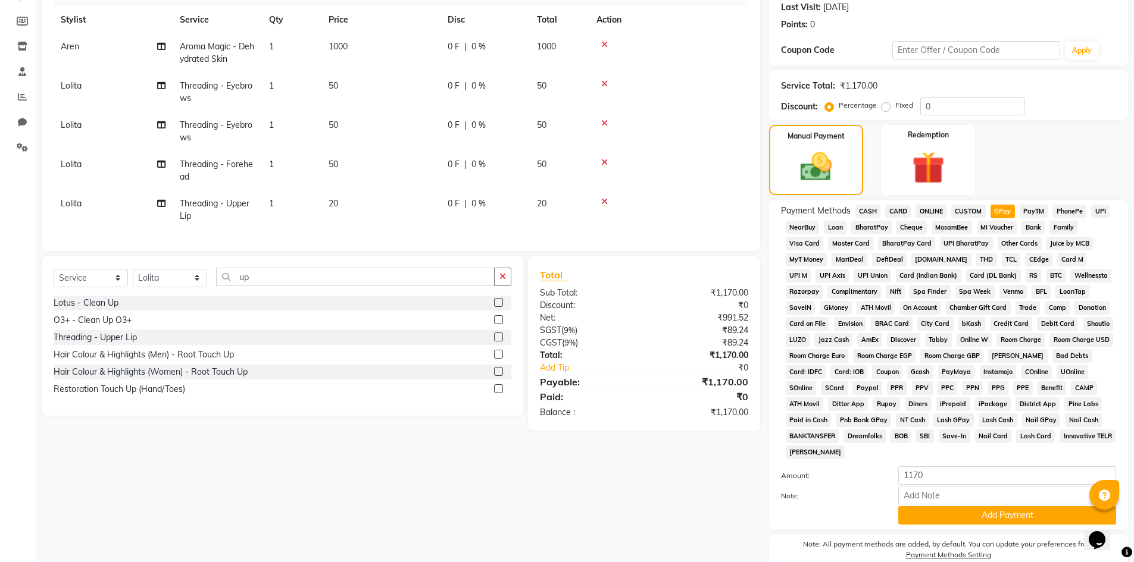
scroll to position [221, 0]
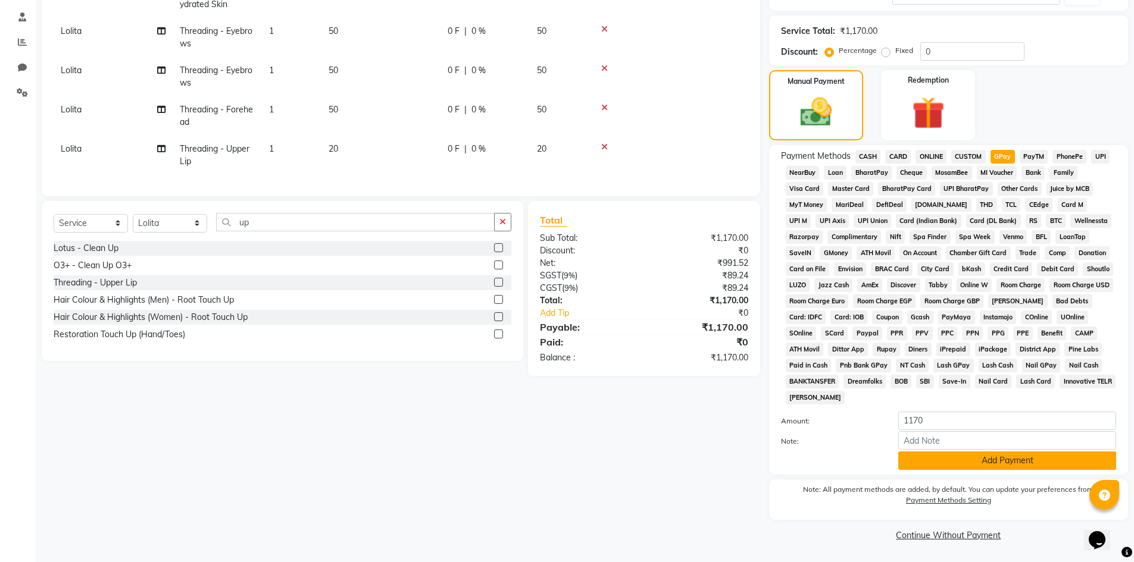
click at [1018, 460] on button "Add Payment" at bounding box center [1007, 461] width 218 height 18
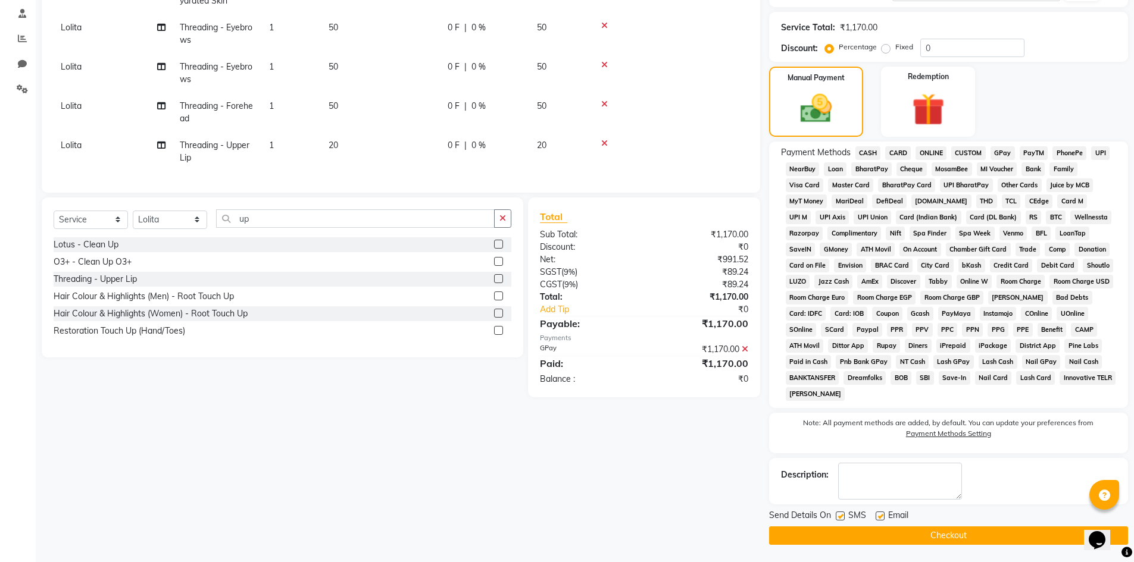
scroll to position [226, 0]
click at [960, 533] on button "Checkout" at bounding box center [948, 535] width 359 height 18
